Goal: Information Seeking & Learning: Learn about a topic

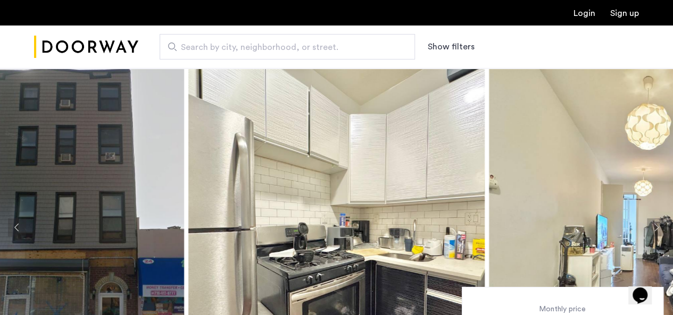
click at [192, 45] on span "Search by city, neighborhood, or street." at bounding box center [283, 47] width 204 height 13
click at [192, 45] on input "Search by city, neighborhood, or street." at bounding box center [287, 47] width 255 height 26
click at [79, 49] on img "Cazamio Logo" at bounding box center [86, 47] width 104 height 40
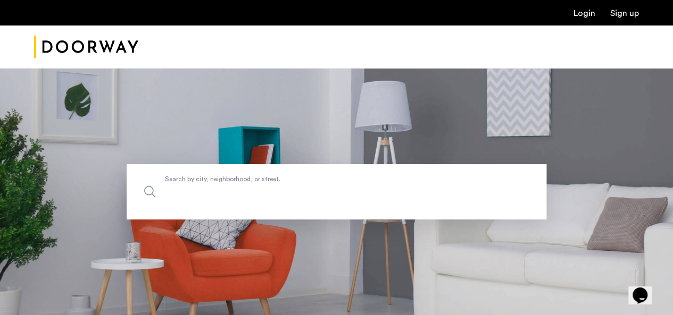
click at [221, 199] on input "Search by city, neighborhood, or street." at bounding box center [337, 191] width 420 height 55
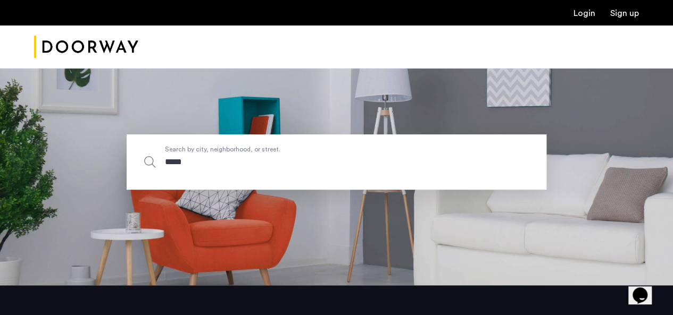
scroll to position [53, 0]
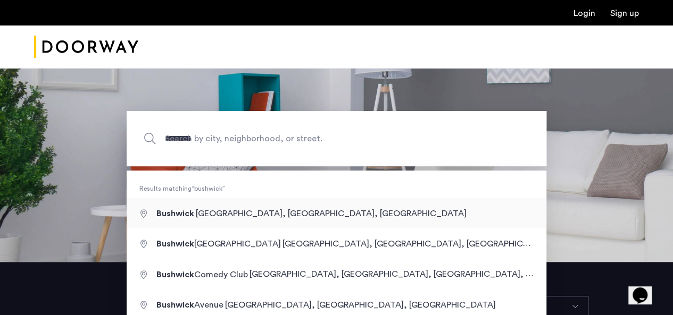
type input "**********"
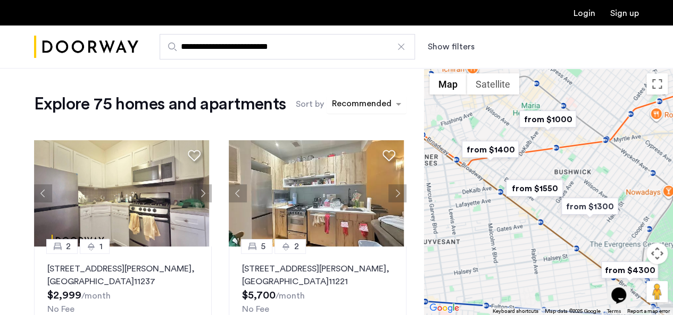
click at [353, 109] on div "sort-apartment" at bounding box center [361, 105] width 63 height 14
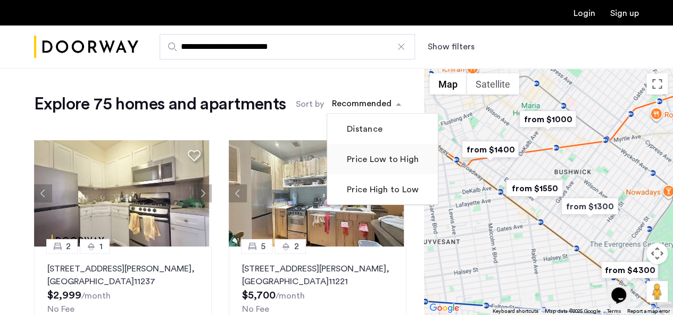
click at [361, 155] on label "Price Low to High" at bounding box center [382, 159] width 74 height 13
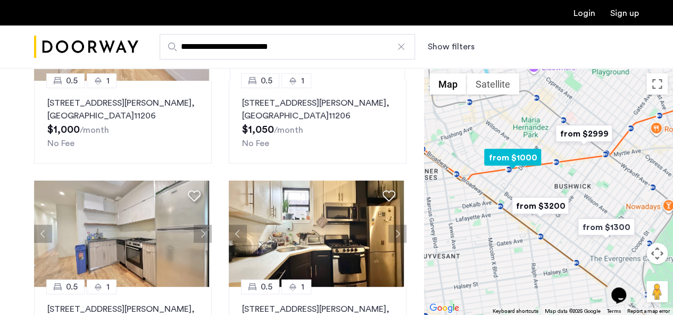
scroll to position [53, 0]
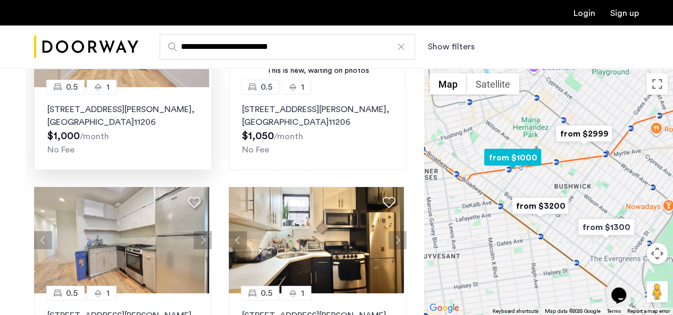
click at [132, 119] on p "141 Troutman Street, Unit 1RBM, Brooklyn , NY 11206" at bounding box center [122, 116] width 151 height 26
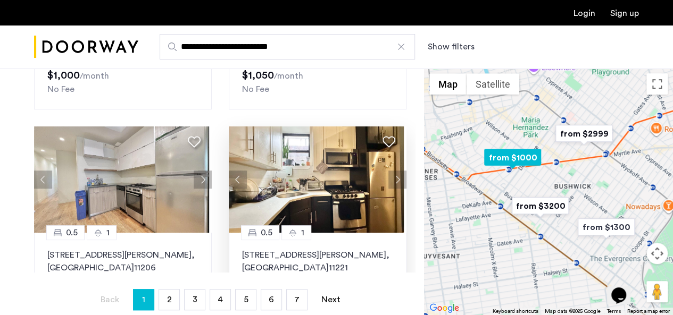
scroll to position [266, 0]
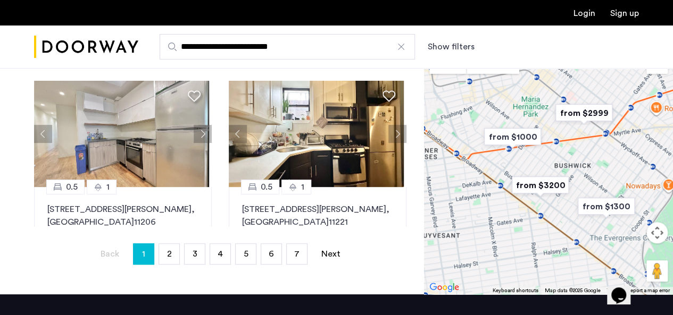
click at [455, 43] on button "Show filters" at bounding box center [451, 46] width 47 height 13
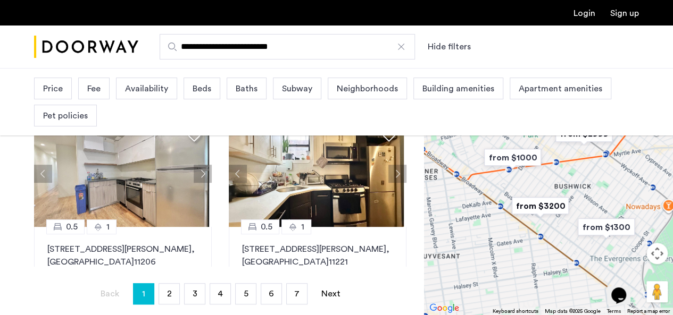
click at [204, 90] on span "Beds" at bounding box center [202, 88] width 19 height 13
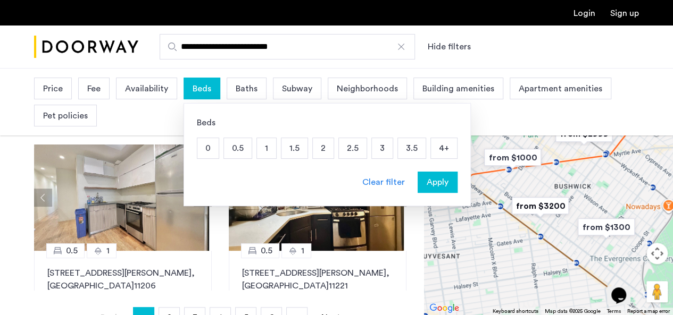
click at [379, 148] on p "3" at bounding box center [382, 148] width 21 height 20
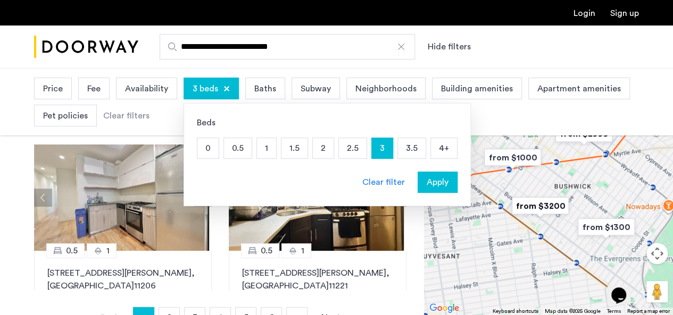
click at [146, 82] on span "Availability" at bounding box center [146, 88] width 43 height 13
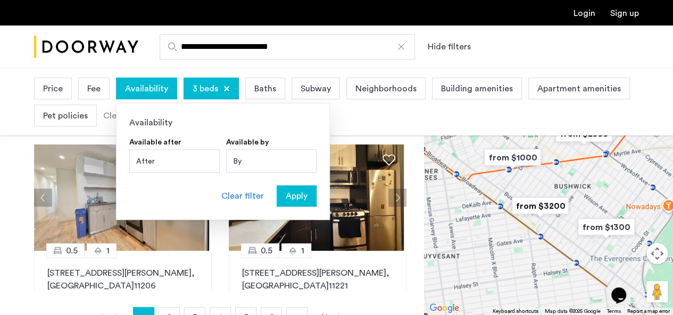
click at [182, 159] on div "After" at bounding box center [174, 160] width 90 height 23
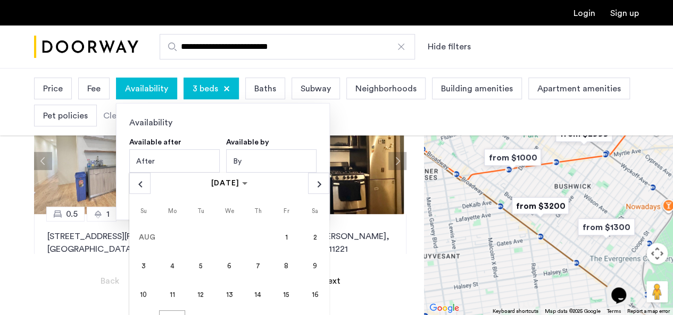
scroll to position [319, 0]
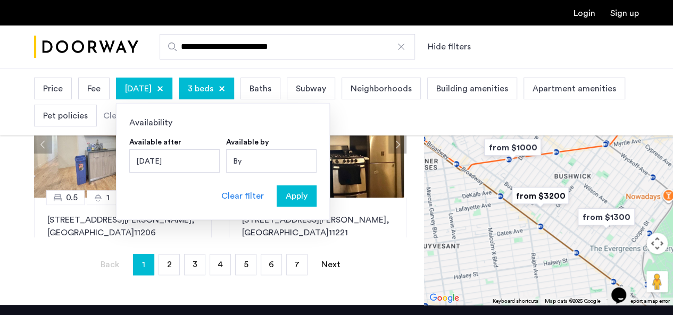
click at [290, 201] on span "Apply" at bounding box center [297, 196] width 22 height 13
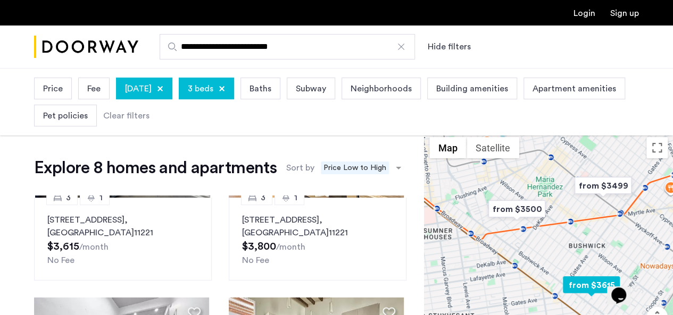
scroll to position [266, 0]
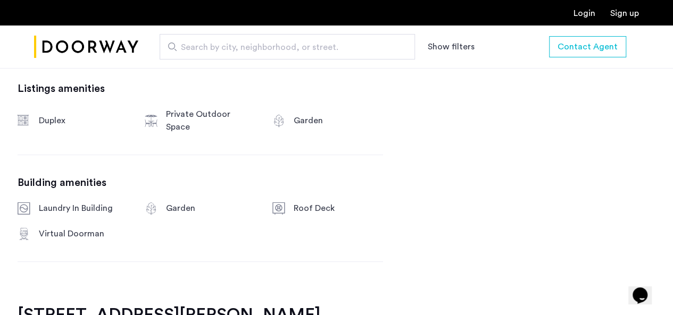
scroll to position [510, 0]
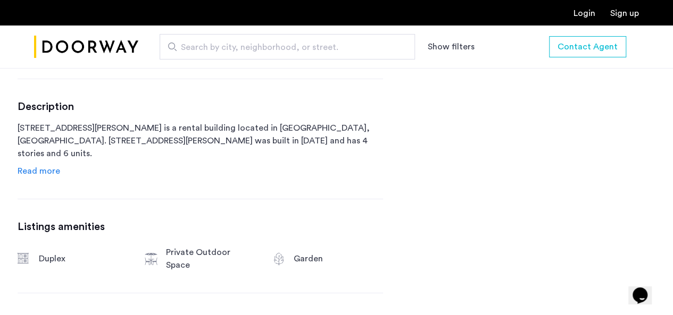
click at [37, 175] on span "Read more" at bounding box center [39, 171] width 43 height 9
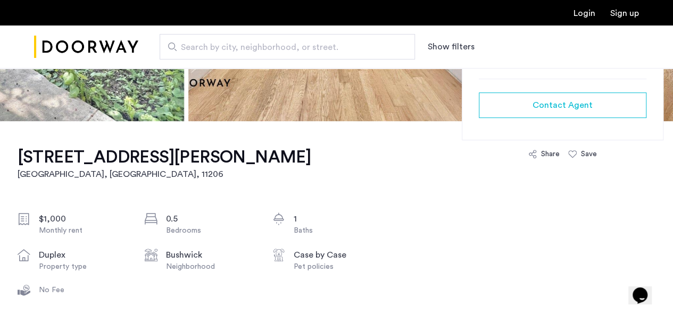
scroll to position [160, 0]
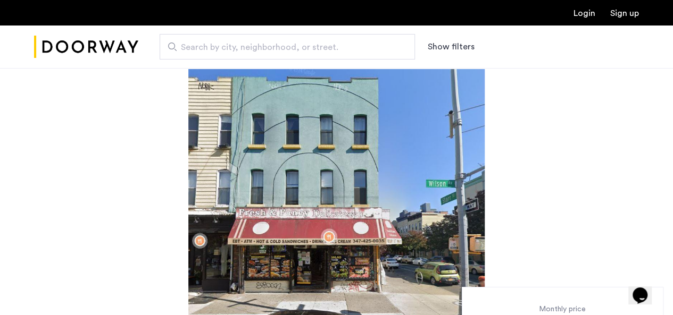
drag, startPoint x: 227, startPoint y: 220, endPoint x: 160, endPoint y: 163, distance: 87.2
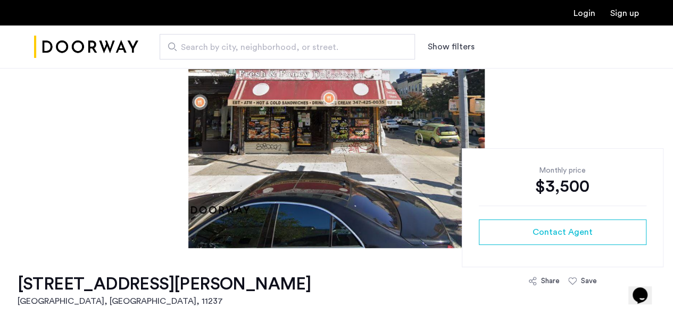
scroll to position [160, 0]
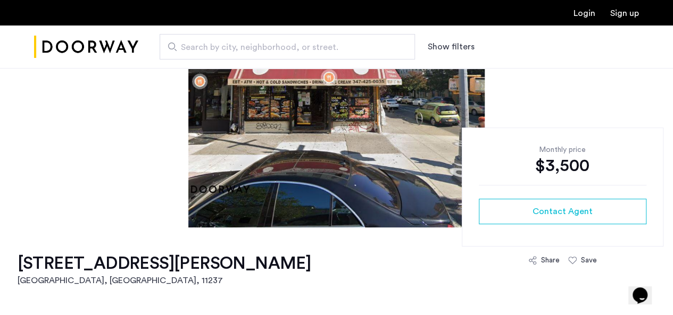
click at [192, 266] on h1 "107 Wilson Avenue, Unit 2R" at bounding box center [165, 263] width 294 height 21
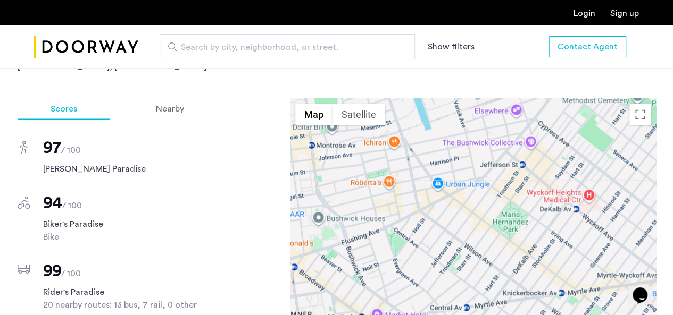
scroll to position [957, 0]
